Goal: Navigation & Orientation: Find specific page/section

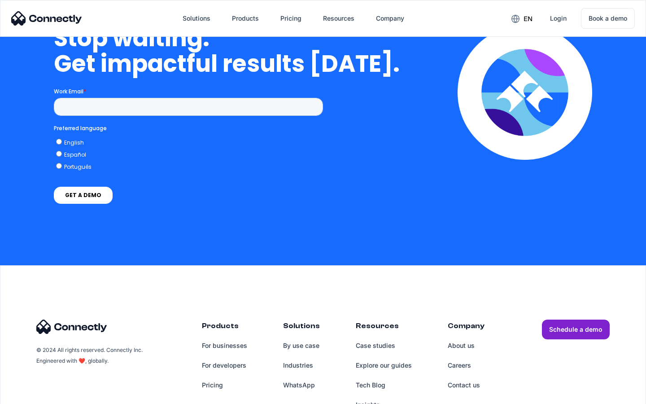
scroll to position [2277, 0]
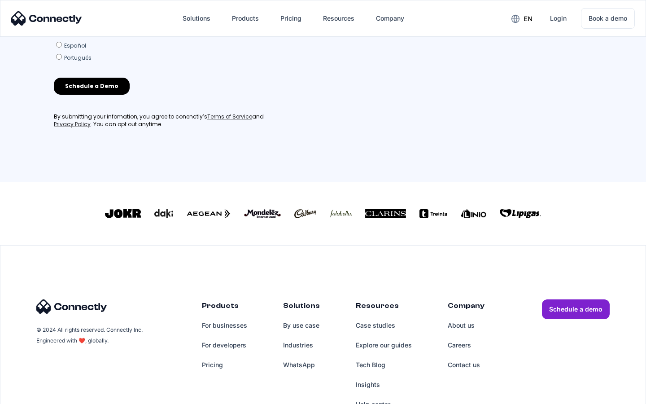
scroll to position [386, 0]
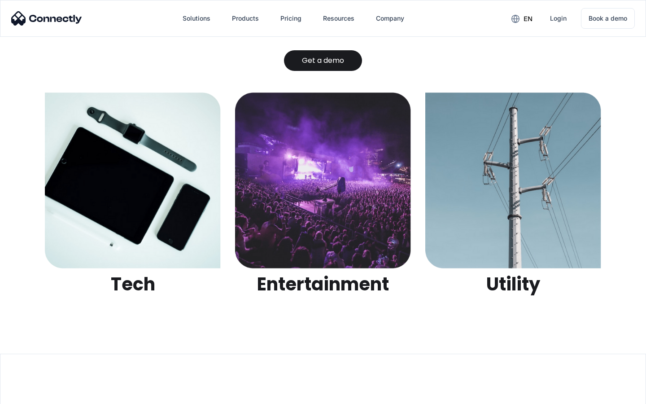
scroll to position [2832, 0]
